Goal: Obtain resource: Download file/media

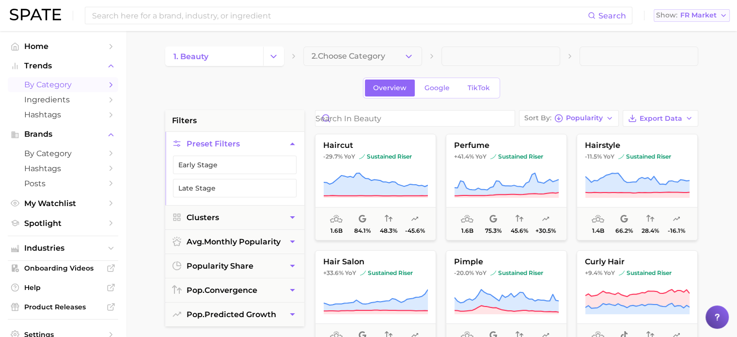
click at [712, 17] on span "FR Market" at bounding box center [699, 15] width 36 height 5
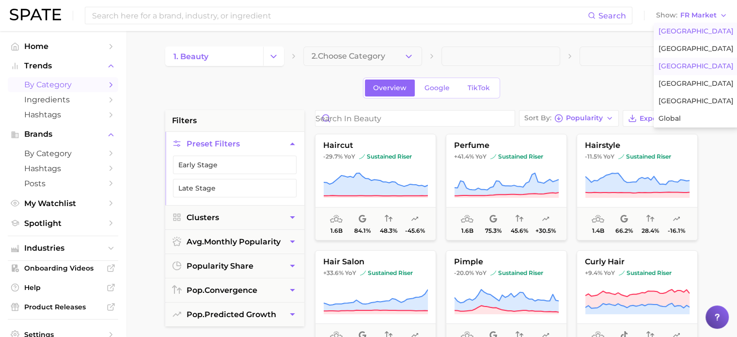
click at [701, 32] on span "[GEOGRAPHIC_DATA]" at bounding box center [696, 31] width 75 height 8
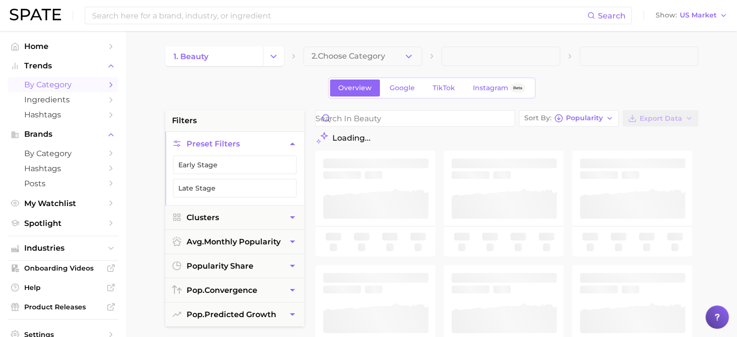
click at [593, 81] on div "Overview Google TikTok Instagram Beta" at bounding box center [431, 88] width 533 height 21
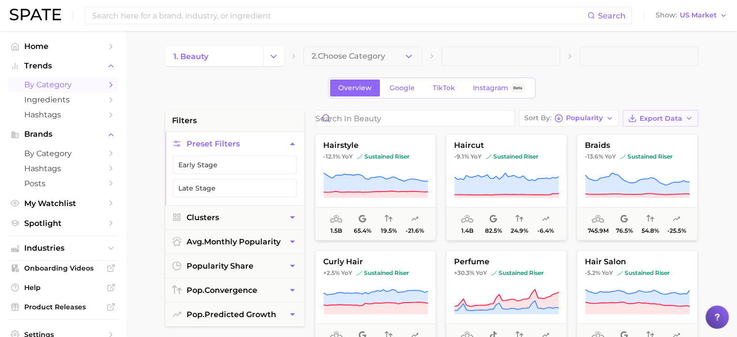
click at [662, 117] on span "Export Data" at bounding box center [661, 118] width 43 height 8
click at [644, 139] on span "Card Data CSV" at bounding box center [633, 136] width 51 height 8
click at [647, 87] on div "Overview Google TikTok Instagram Beta" at bounding box center [431, 88] width 533 height 21
click at [709, 16] on span "US Market" at bounding box center [698, 15] width 37 height 5
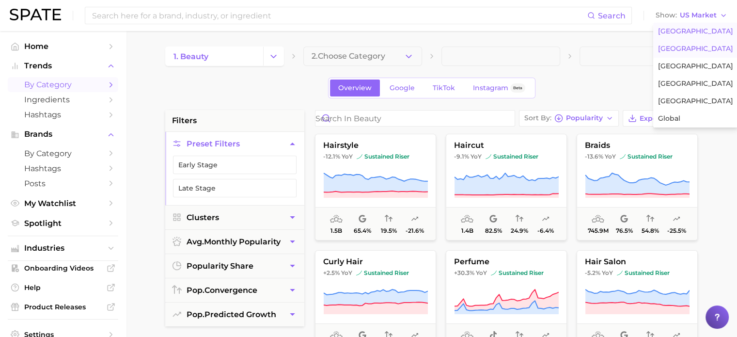
click at [701, 51] on span "[GEOGRAPHIC_DATA]" at bounding box center [695, 49] width 75 height 8
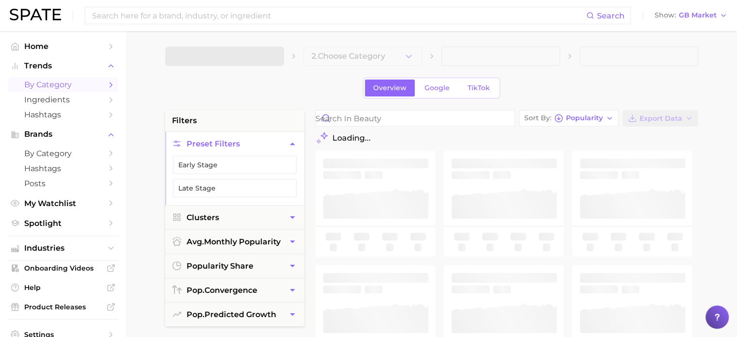
click at [623, 89] on div "Overview Google TikTok" at bounding box center [431, 88] width 533 height 21
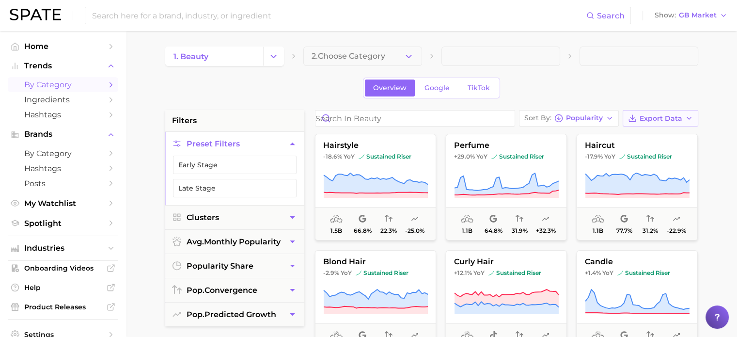
click at [671, 121] on span "Export Data" at bounding box center [661, 118] width 43 height 8
click at [651, 141] on button "Card Data CSV" at bounding box center [645, 135] width 107 height 17
click at [658, 124] on button "Export Data" at bounding box center [661, 118] width 76 height 16
click at [644, 148] on button "Time Series CSV" at bounding box center [645, 153] width 107 height 17
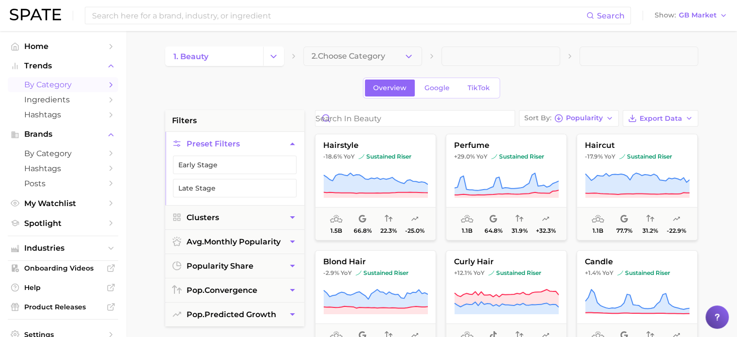
click at [707, 18] on span "GB Market" at bounding box center [698, 15] width 38 height 5
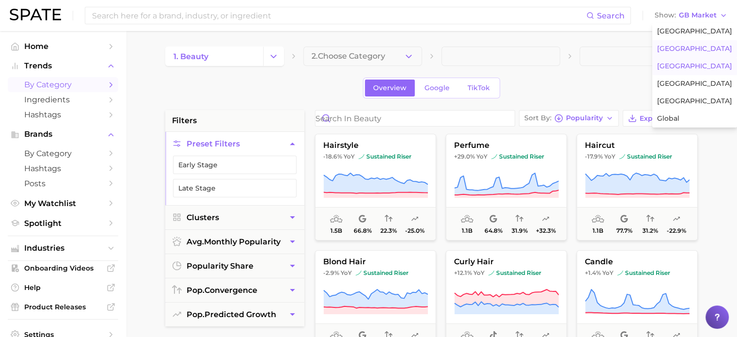
click at [693, 66] on button "[GEOGRAPHIC_DATA]" at bounding box center [694, 66] width 85 height 17
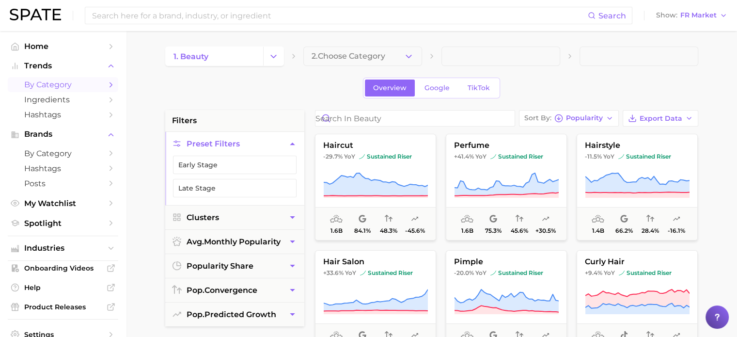
click at [638, 91] on div "Overview Google TikTok" at bounding box center [431, 88] width 533 height 21
click at [675, 117] on span "Export Data" at bounding box center [661, 118] width 43 height 8
click at [657, 138] on span "Card Data CSV" at bounding box center [633, 136] width 51 height 8
click at [658, 65] on span at bounding box center [639, 56] width 119 height 19
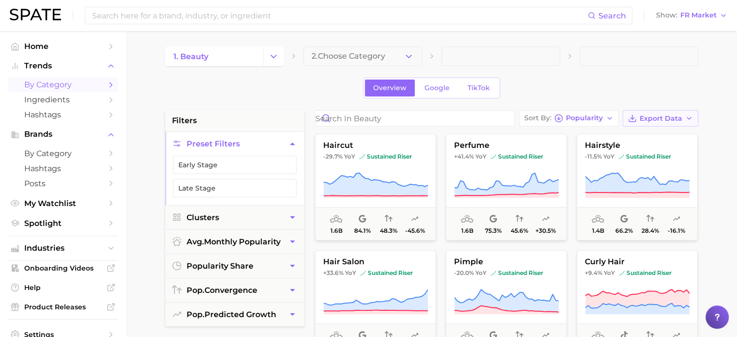
click at [675, 125] on button "Export Data" at bounding box center [661, 118] width 76 height 16
click at [658, 158] on button "Time Series CSV" at bounding box center [645, 153] width 107 height 17
click at [667, 95] on div "Overview Google TikTok" at bounding box center [431, 88] width 533 height 21
click at [693, 13] on span "FR Market" at bounding box center [699, 15] width 36 height 5
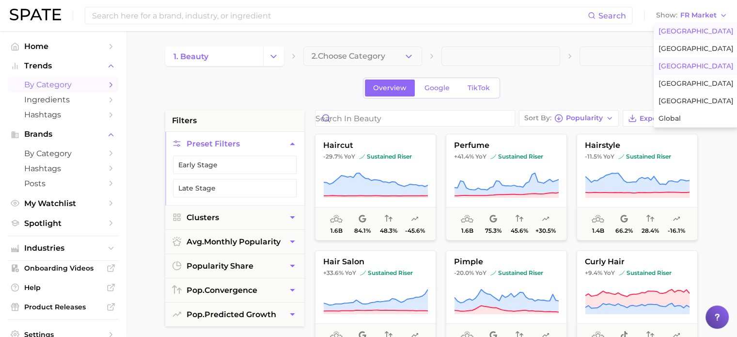
click at [698, 38] on button "[GEOGRAPHIC_DATA]" at bounding box center [696, 31] width 85 height 17
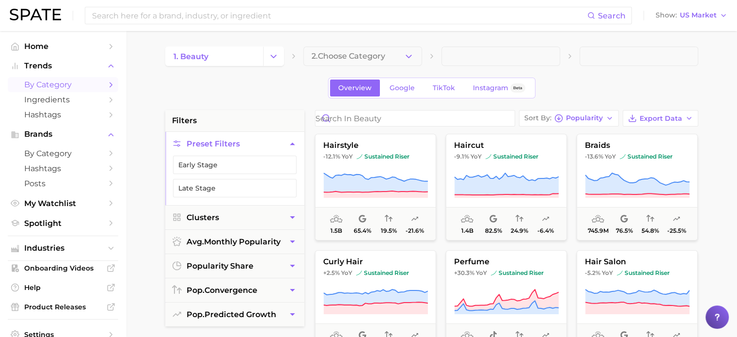
click at [683, 79] on div "Overview Google TikTok Instagram Beta" at bounding box center [431, 88] width 533 height 21
click at [679, 112] on button "Export Data" at bounding box center [661, 118] width 76 height 16
click at [657, 154] on span "Time Series CSV" at bounding box center [636, 154] width 57 height 8
click at [677, 85] on div "Overview Google TikTok Instagram Beta" at bounding box center [431, 88] width 533 height 21
click at [351, 47] on button "2. Choose Category" at bounding box center [362, 56] width 119 height 19
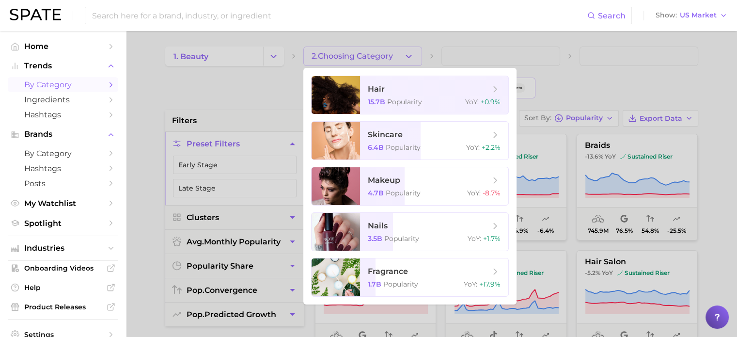
click at [229, 104] on div at bounding box center [368, 168] width 737 height 337
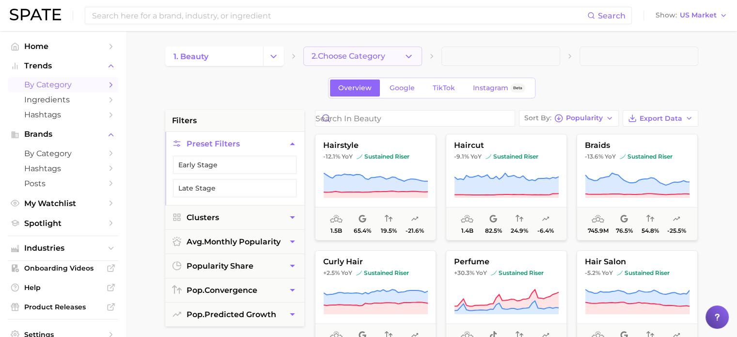
click at [381, 48] on button "2. Choose Category" at bounding box center [362, 56] width 119 height 19
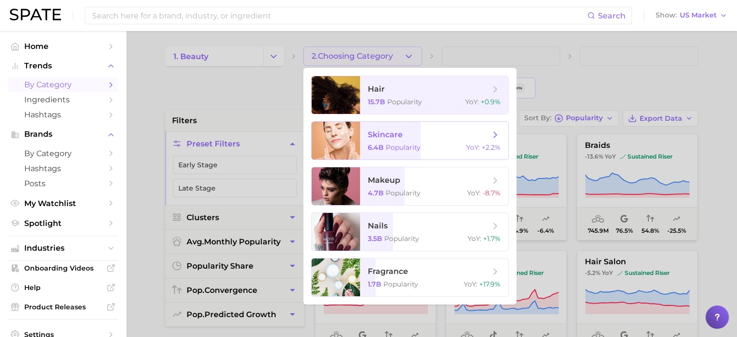
click at [388, 147] on span "Popularity" at bounding box center [403, 147] width 35 height 9
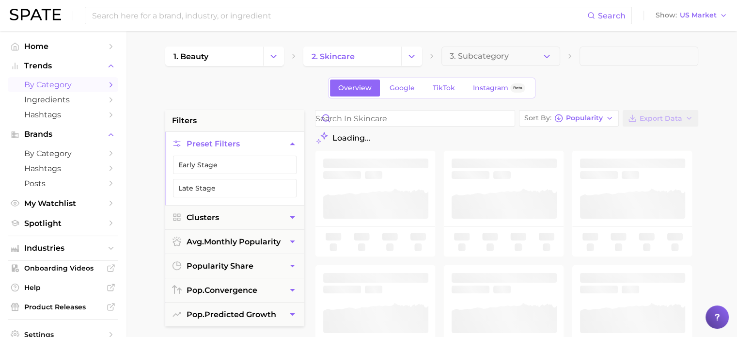
click at [646, 81] on div "Overview Google TikTok Instagram Beta" at bounding box center [431, 88] width 533 height 21
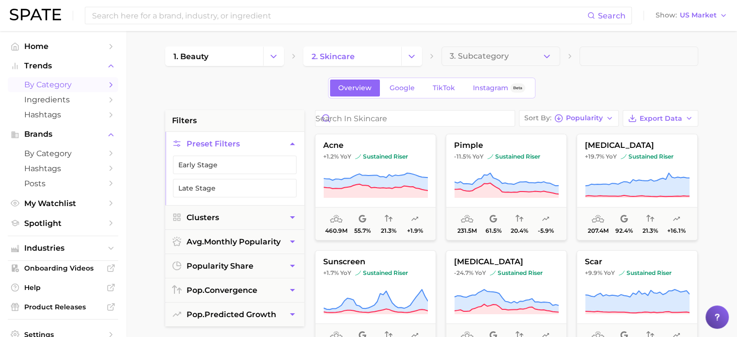
click at [663, 120] on span "Export Data" at bounding box center [661, 118] width 43 height 8
click at [651, 133] on span "Card Data CSV" at bounding box center [633, 136] width 51 height 8
click at [686, 96] on div "Overview Google TikTok Instagram Beta" at bounding box center [431, 88] width 533 height 21
click at [667, 115] on span "Export Data" at bounding box center [661, 118] width 43 height 8
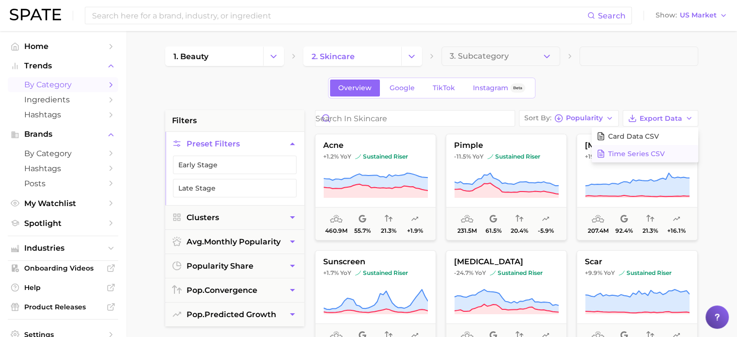
click at [654, 151] on span "Time Series CSV" at bounding box center [636, 154] width 57 height 8
click at [709, 15] on span "US Market" at bounding box center [698, 15] width 37 height 5
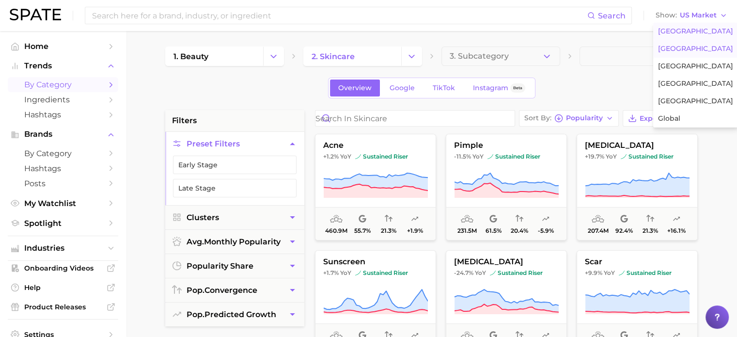
click at [696, 48] on span "[GEOGRAPHIC_DATA]" at bounding box center [695, 49] width 75 height 8
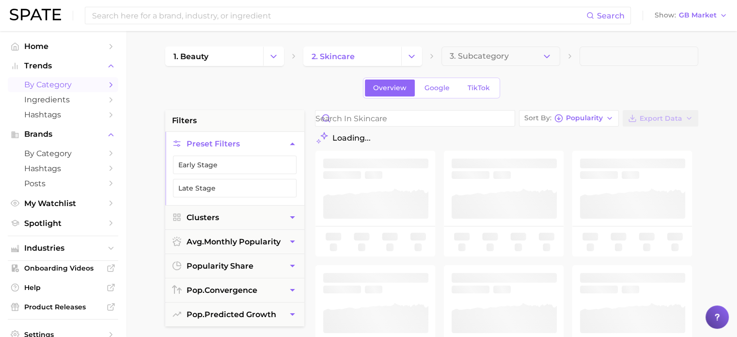
click at [613, 89] on div "Overview Google TikTok" at bounding box center [431, 88] width 533 height 21
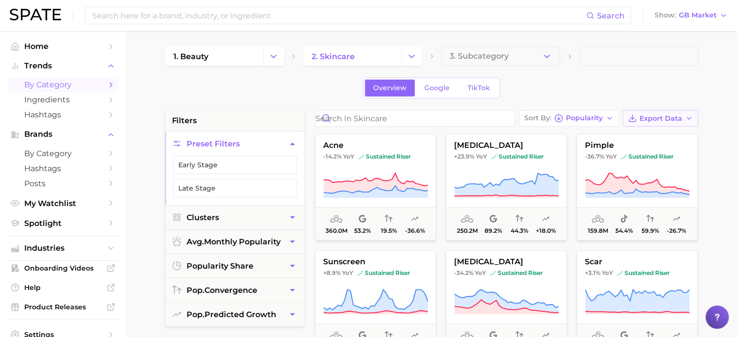
click at [674, 119] on span "Export Data" at bounding box center [661, 118] width 43 height 8
click at [647, 136] on span "Card Data CSV" at bounding box center [633, 136] width 51 height 8
click at [660, 117] on span "Export Data" at bounding box center [661, 118] width 43 height 8
click at [649, 155] on span "Time Series CSV" at bounding box center [636, 154] width 57 height 8
click at [634, 88] on div "Overview Google TikTok" at bounding box center [431, 88] width 533 height 21
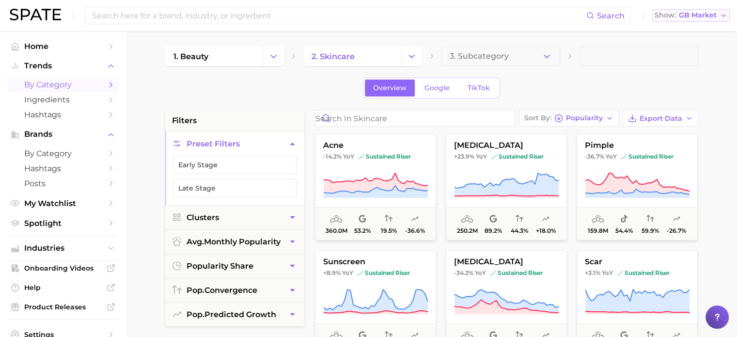
click at [703, 18] on span "GB Market" at bounding box center [698, 15] width 38 height 5
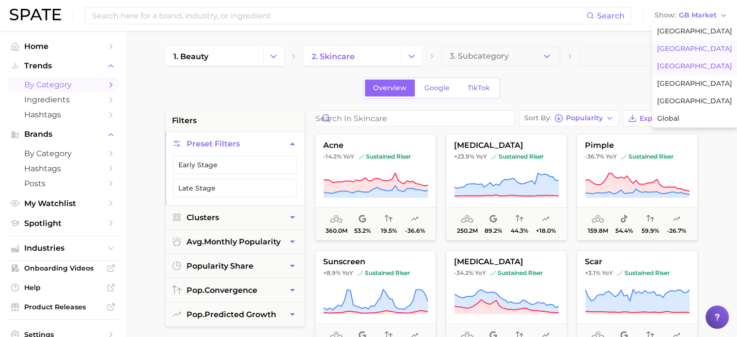
click at [690, 67] on button "[GEOGRAPHIC_DATA]" at bounding box center [694, 66] width 85 height 17
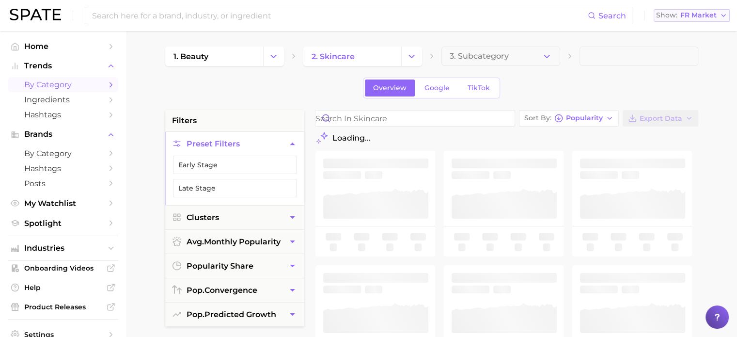
click at [706, 18] on span "FR Market" at bounding box center [699, 15] width 36 height 5
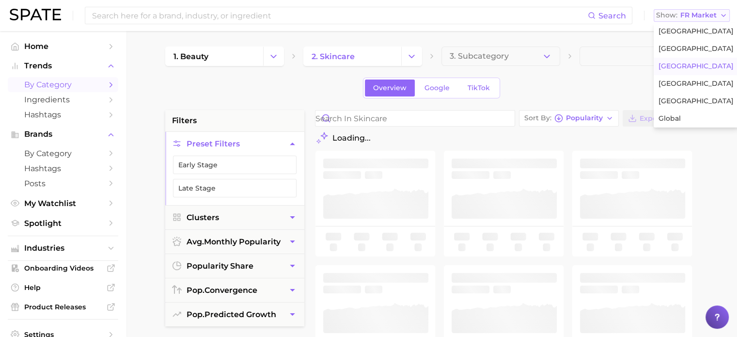
click at [706, 18] on span "FR Market" at bounding box center [699, 15] width 36 height 5
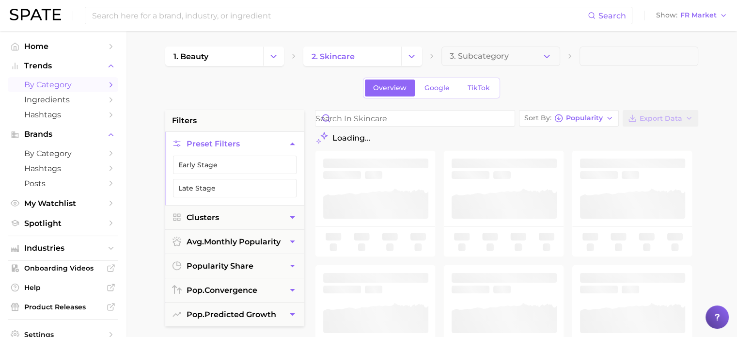
click at [645, 88] on div "Overview Google TikTok" at bounding box center [431, 88] width 533 height 21
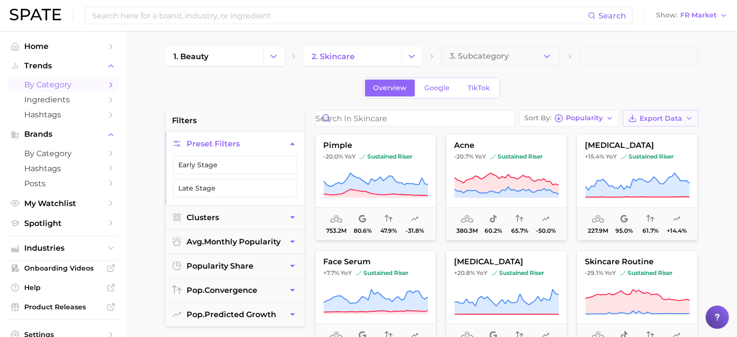
click at [661, 115] on span "Export Data" at bounding box center [661, 118] width 43 height 8
click at [653, 132] on span "Card Data CSV" at bounding box center [633, 136] width 51 height 8
click at [669, 121] on span "Export Data" at bounding box center [661, 118] width 43 height 8
click at [640, 151] on span "Time Series CSV" at bounding box center [636, 154] width 57 height 8
click at [615, 110] on button "Sort By Popularity" at bounding box center [569, 118] width 100 height 16
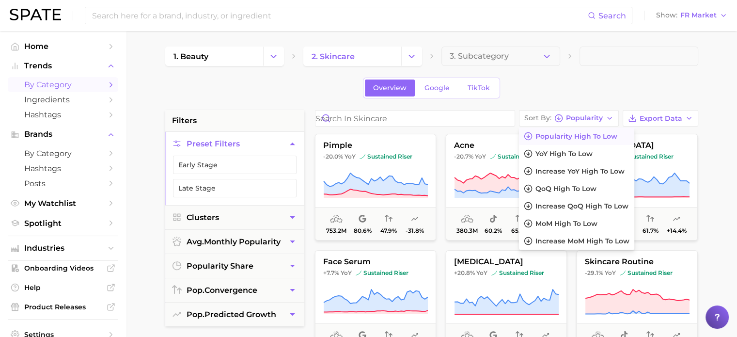
click at [624, 96] on div "Overview Google TikTok" at bounding box center [431, 88] width 533 height 21
